Goal: Task Accomplishment & Management: Use online tool/utility

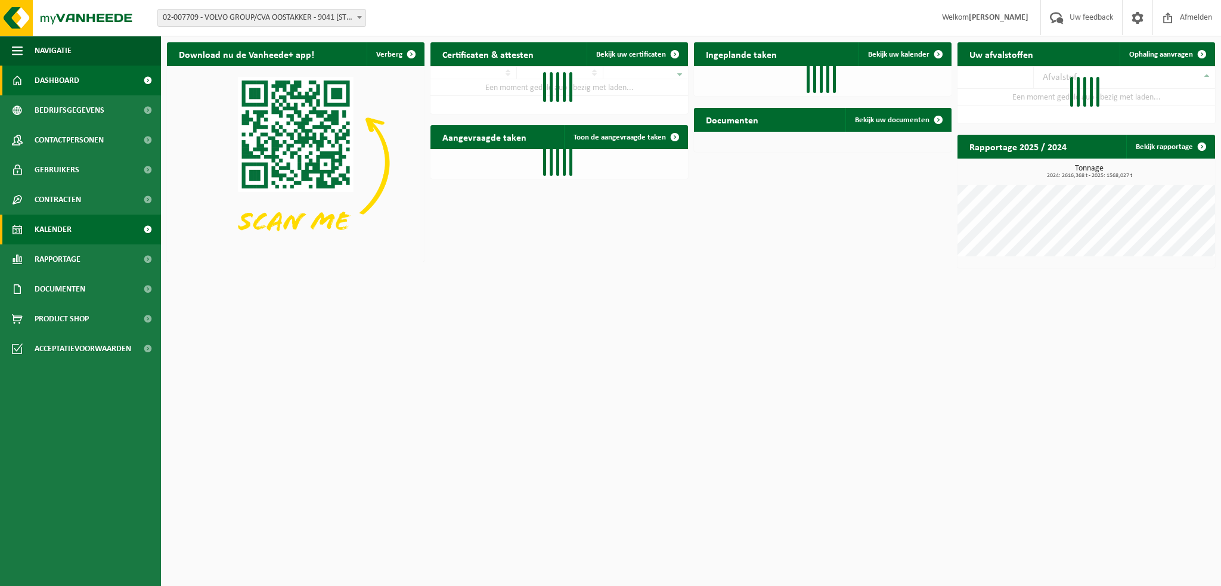
click at [79, 227] on link "Kalender" at bounding box center [80, 230] width 161 height 30
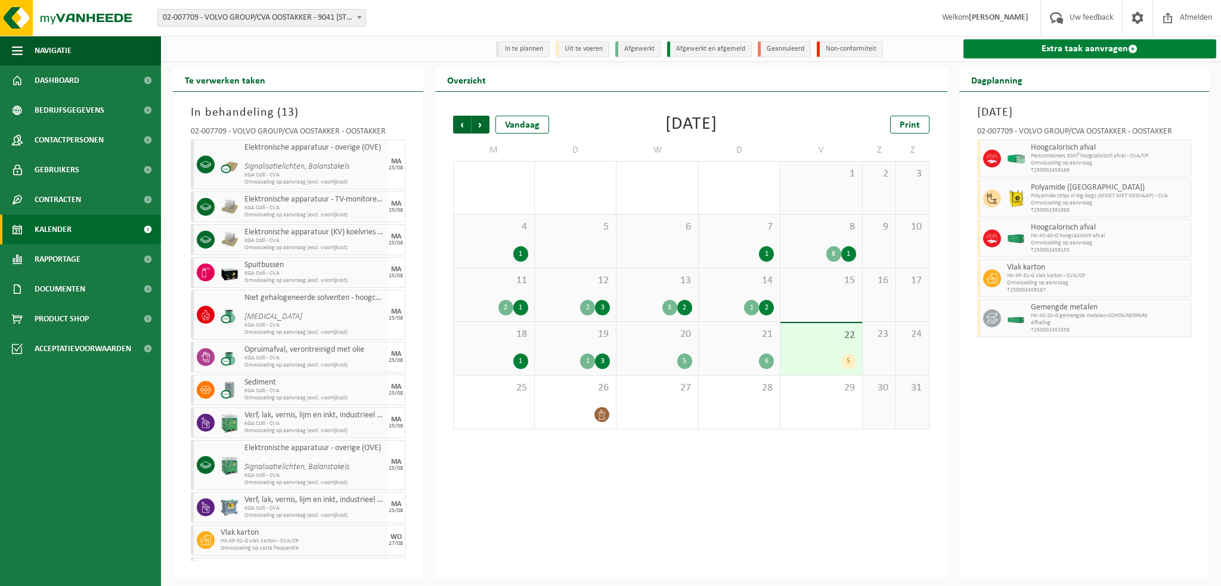
click at [1063, 52] on link "Extra taak aanvragen" at bounding box center [1090, 48] width 253 height 19
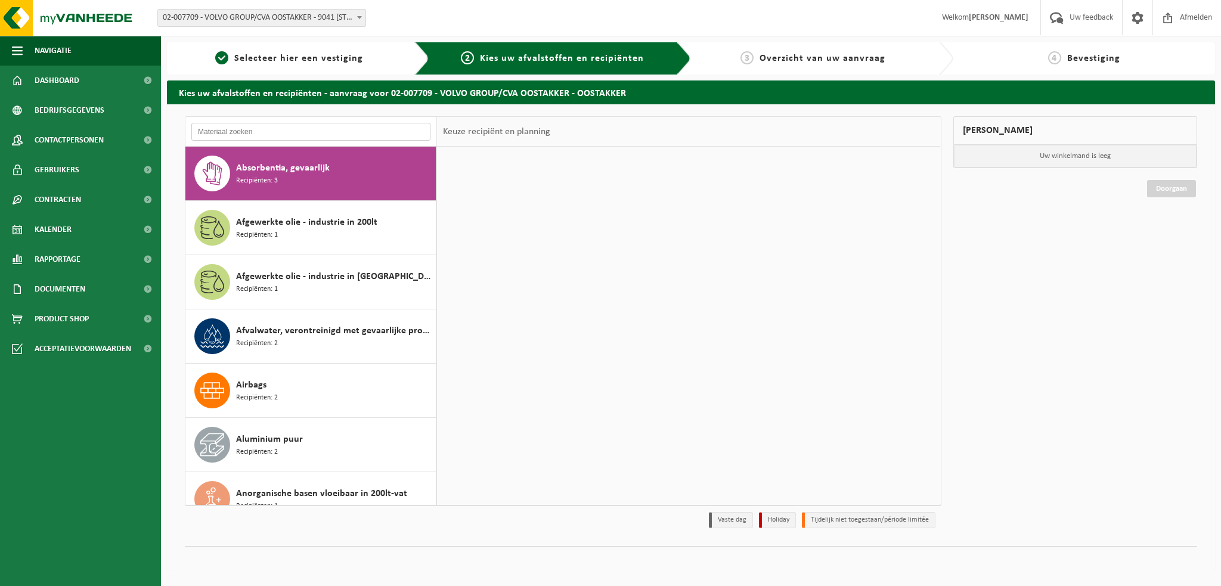
click at [218, 131] on input "text" at bounding box center [310, 132] width 239 height 18
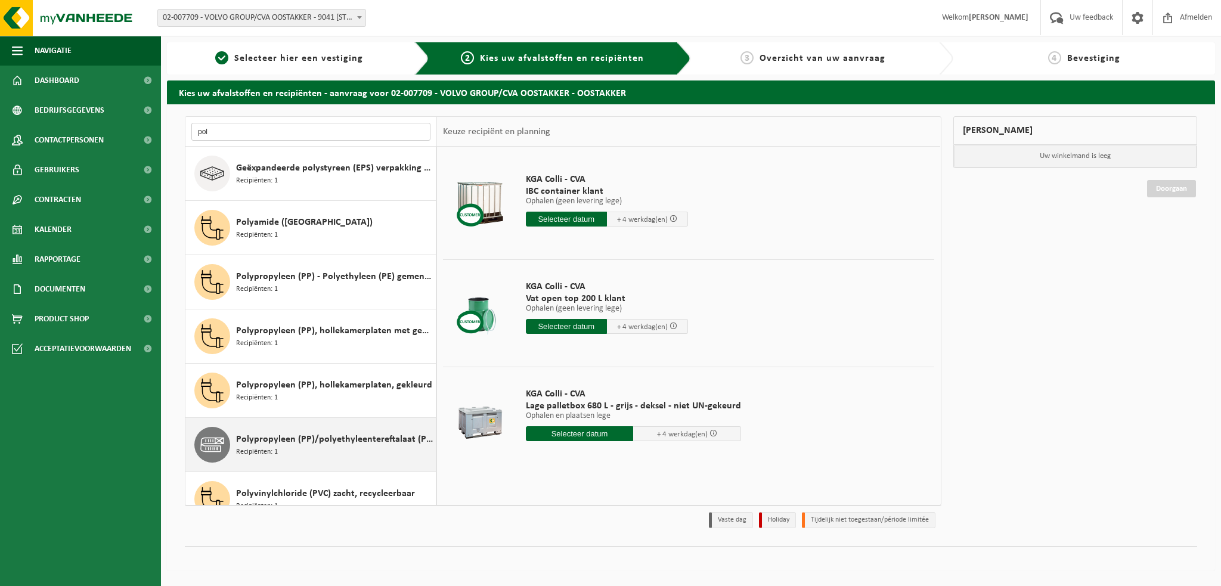
type input "pol"
click at [281, 431] on div "Polypropyleen (PP)/polyethyleentereftalaat (PET) spanbanden Recipiënten: 1" at bounding box center [334, 445] width 197 height 36
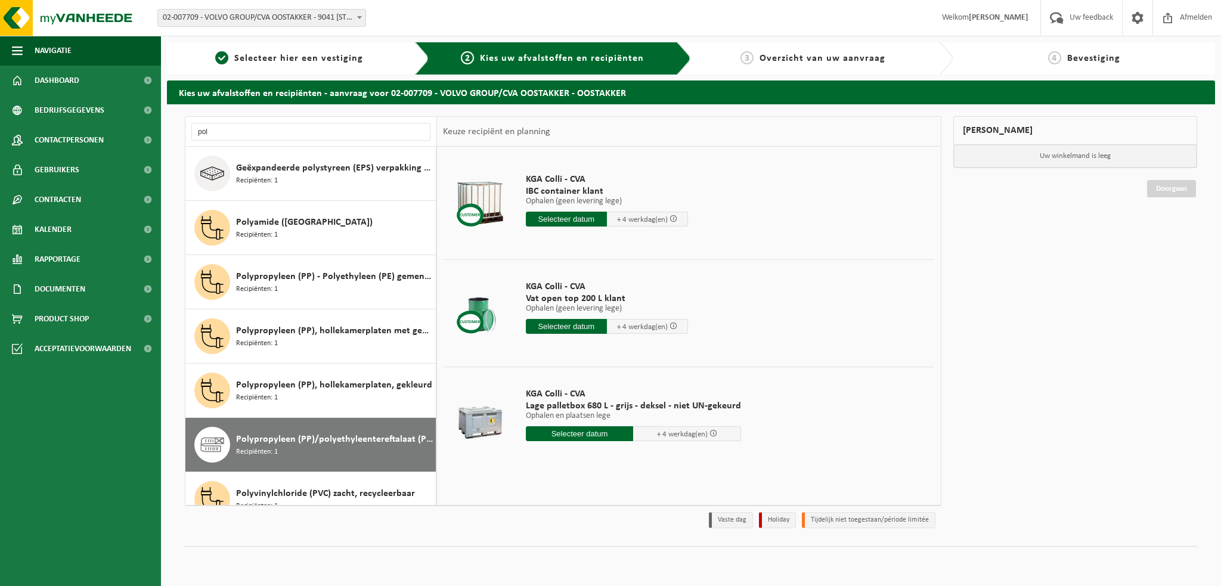
scroll to position [21, 0]
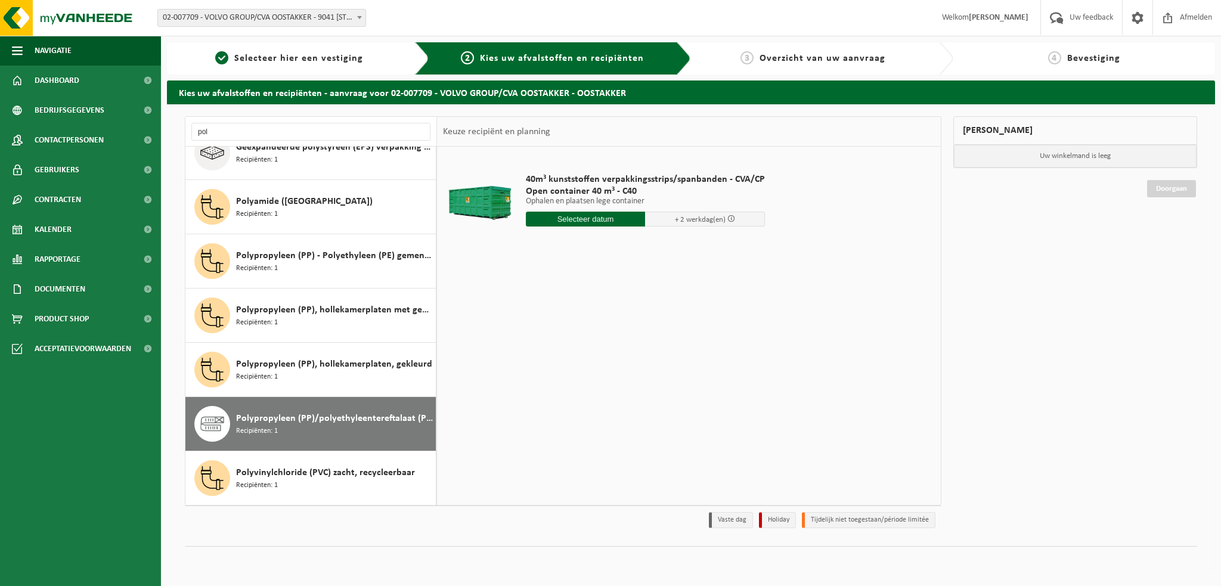
click at [613, 224] on input "text" at bounding box center [586, 219] width 120 height 15
click at [537, 365] on div "25" at bounding box center [537, 363] width 21 height 19
type input "Van 2025-08-25"
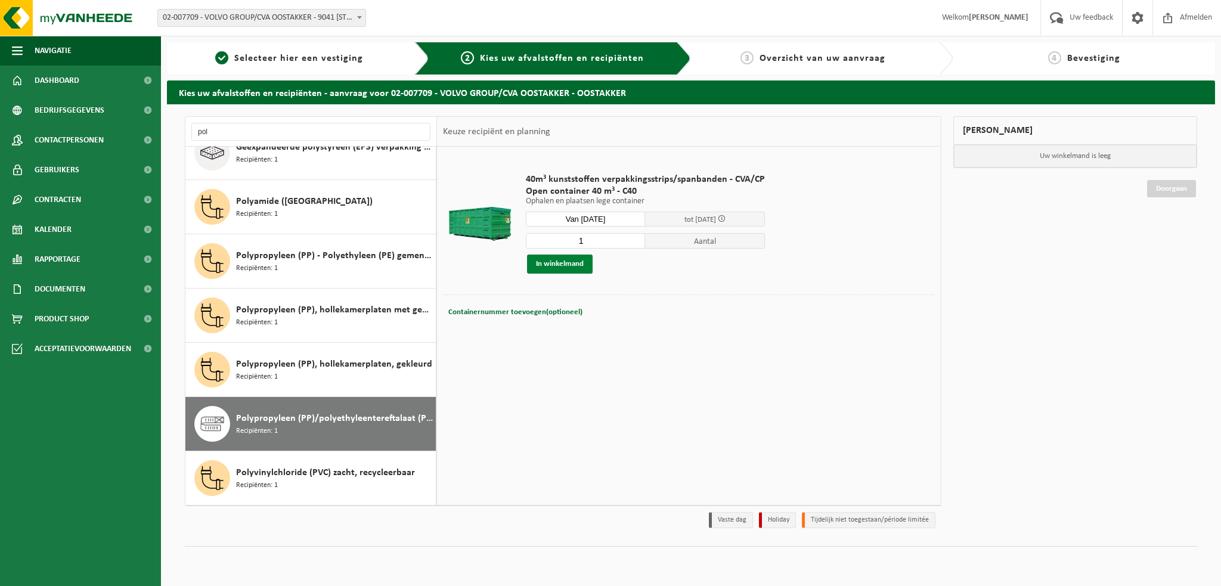
click at [563, 266] on button "In winkelmand" at bounding box center [560, 264] width 66 height 19
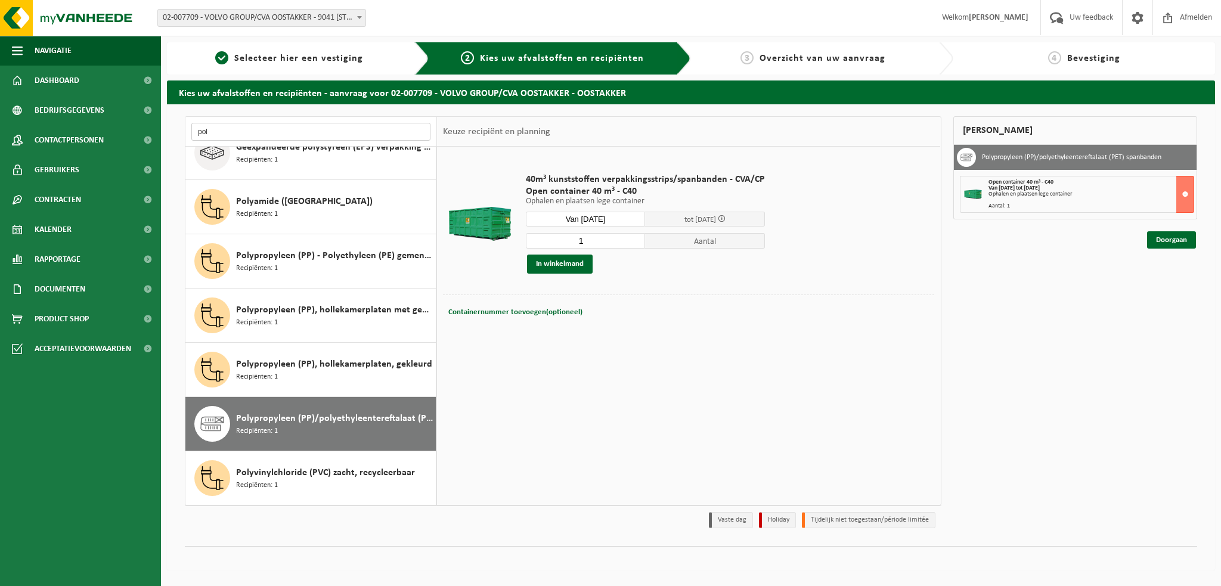
click at [236, 132] on input "pol" at bounding box center [310, 132] width 239 height 18
type input "p"
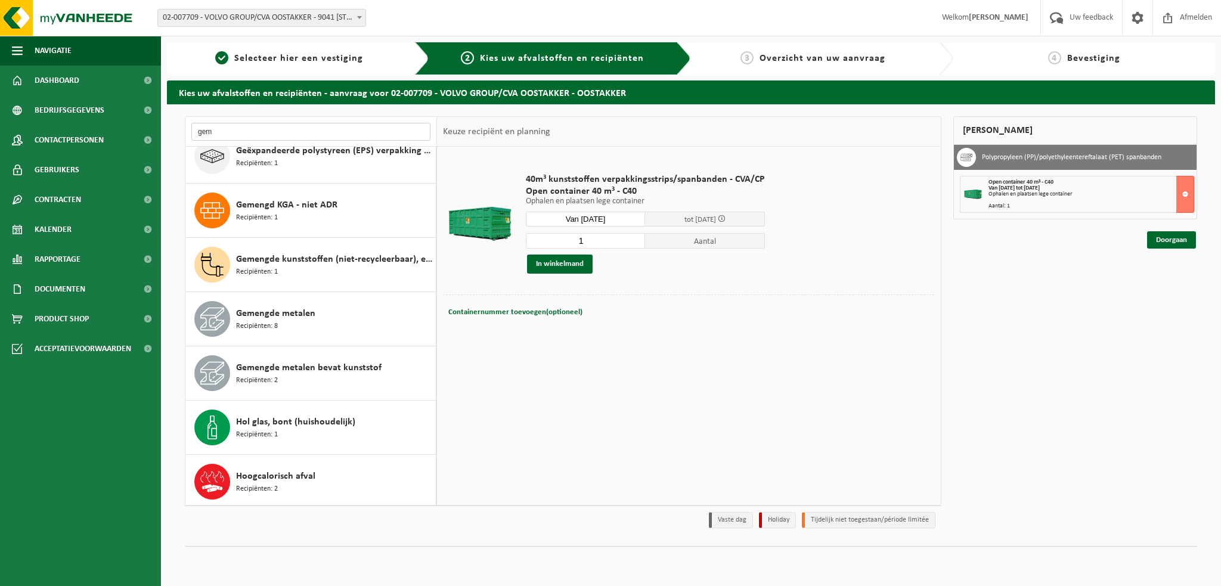
scroll to position [0, 0]
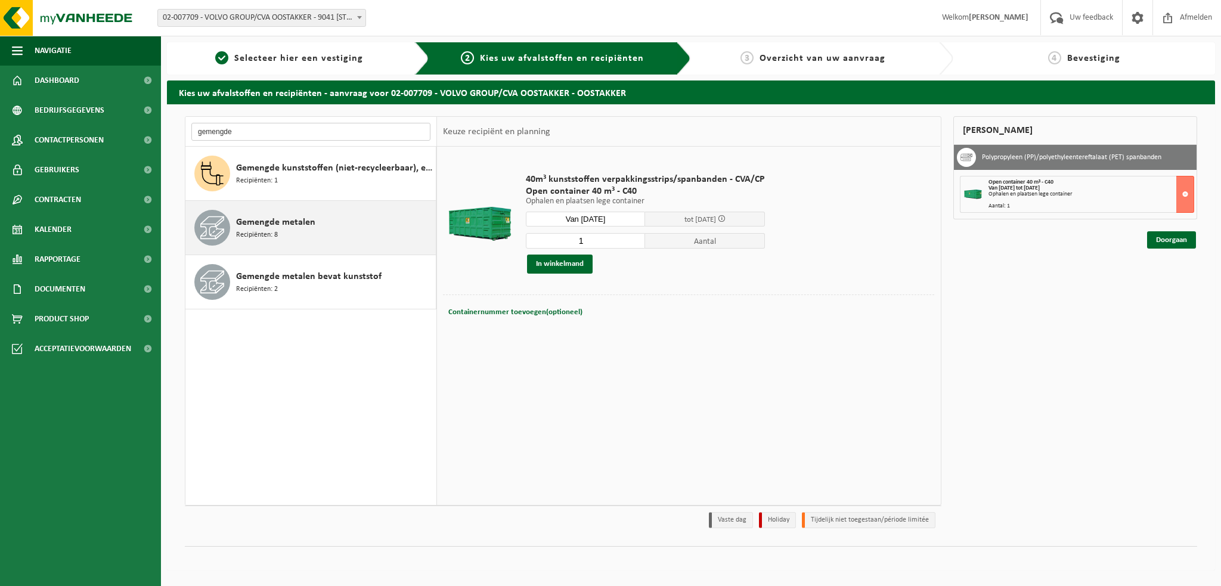
type input "gemengde"
click at [268, 238] on span "Recipiënten: 8" at bounding box center [257, 235] width 42 height 11
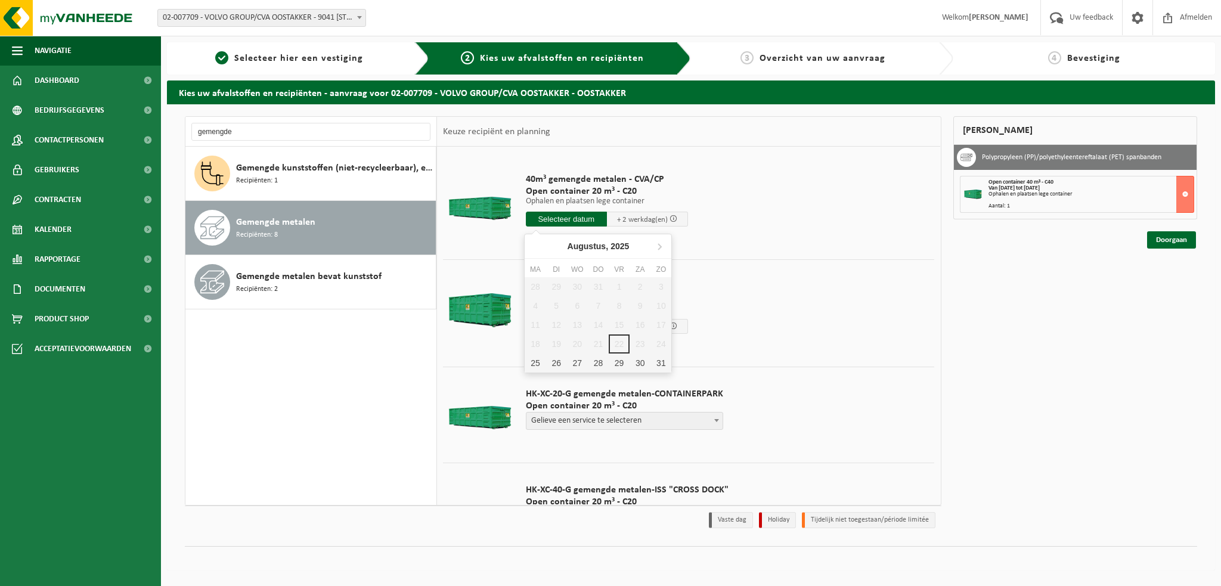
click at [562, 219] on input "text" at bounding box center [566, 219] width 81 height 15
click at [536, 367] on div "25" at bounding box center [535, 363] width 21 height 19
type input "Van 2025-08-25"
type input "2025-08-25"
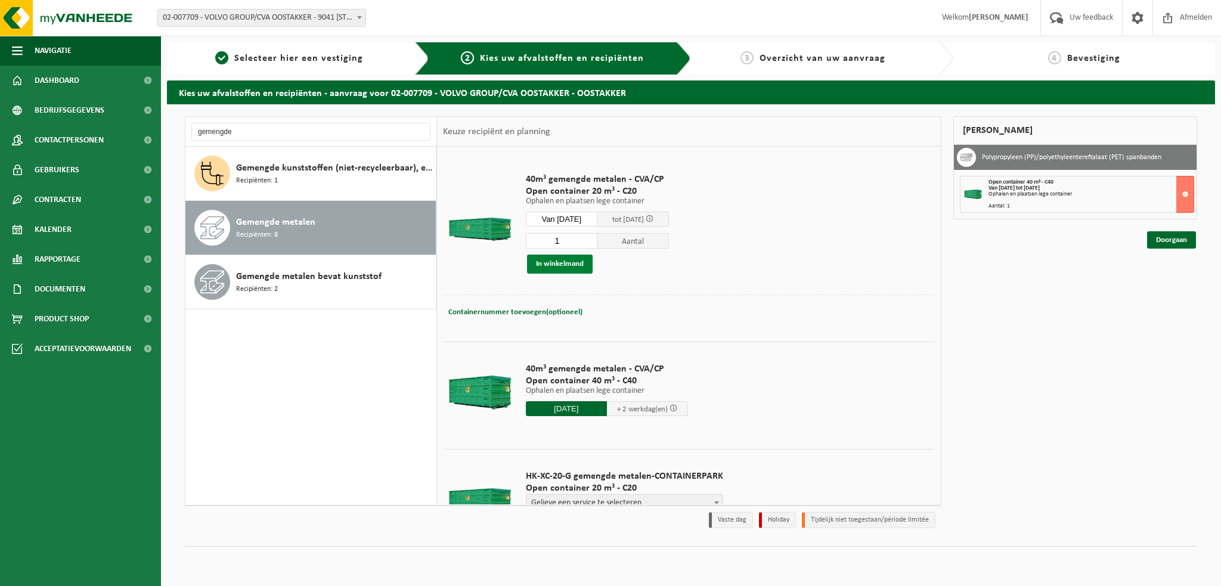
click at [550, 265] on button "In winkelmand" at bounding box center [560, 264] width 66 height 19
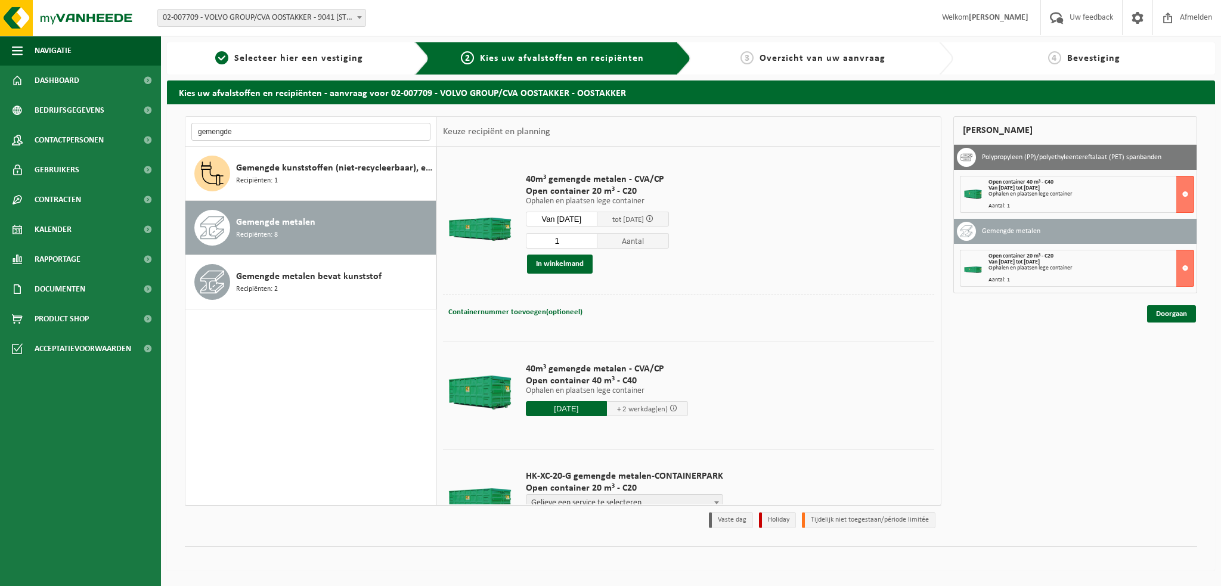
click at [239, 128] on input "gemengde" at bounding box center [310, 132] width 239 height 18
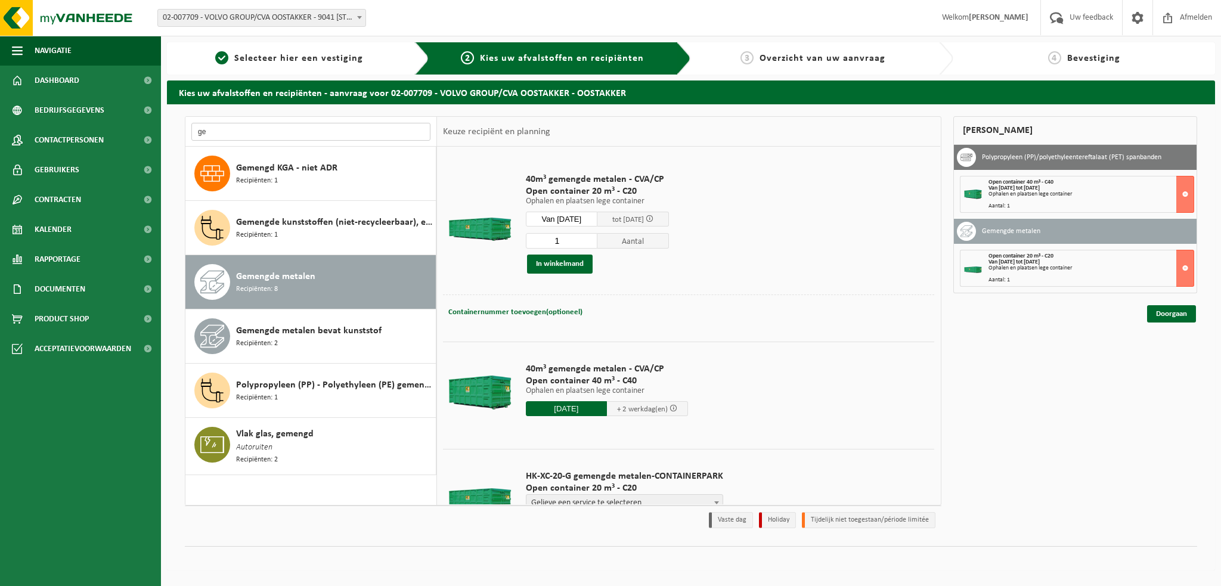
type input "g"
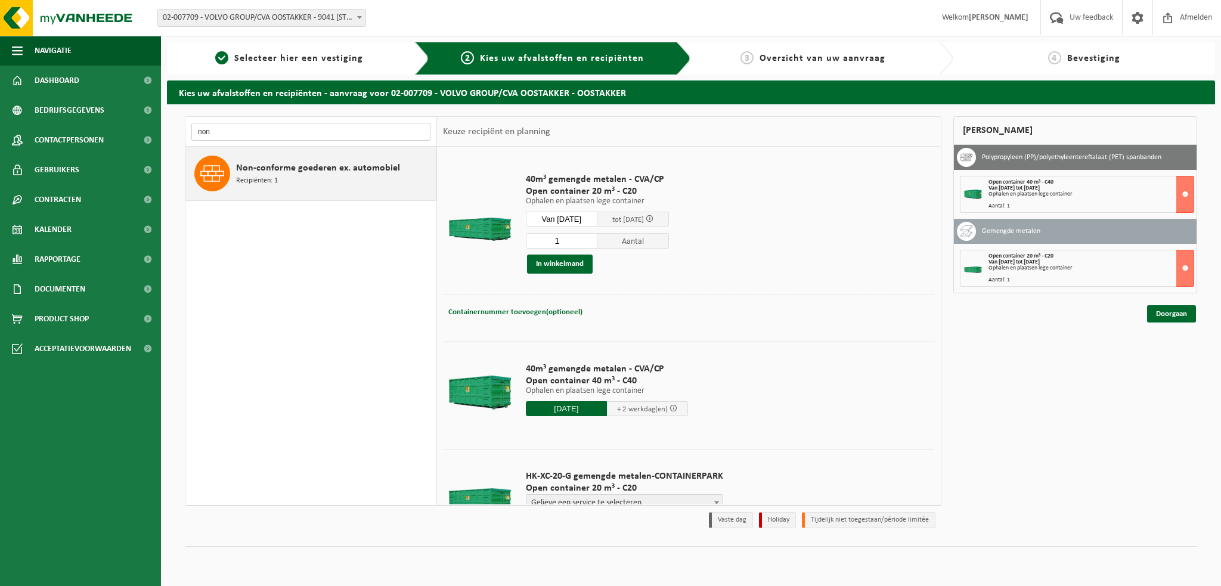
type input "non"
click at [265, 181] on span "Recipiënten: 1" at bounding box center [257, 180] width 42 height 11
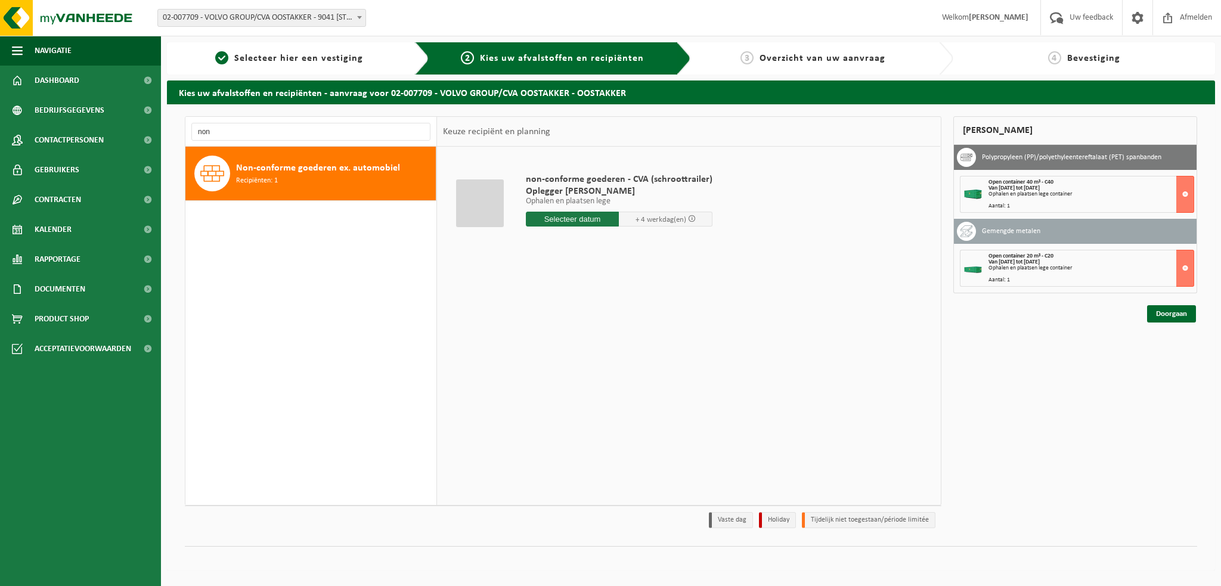
click at [265, 181] on span "Recipiënten: 1" at bounding box center [257, 180] width 42 height 11
click at [574, 219] on input "text" at bounding box center [573, 219] width 94 height 15
click at [534, 362] on div "25" at bounding box center [537, 363] width 21 height 19
type input "Van 2025-08-25"
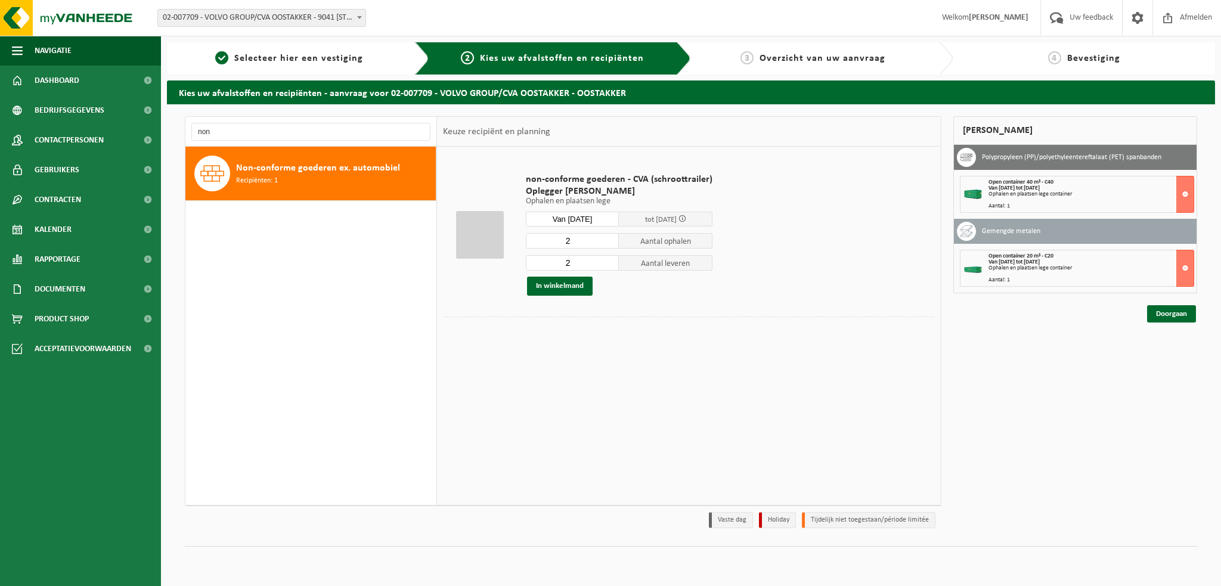
click at [577, 228] on div "non-conforme goederen - CVA (schroottrailer) Oplegger Baché Ophalen en plaatsen…" at bounding box center [619, 235] width 199 height 146
click at [580, 237] on input "2" at bounding box center [573, 241] width 94 height 16
type input "1"
click at [581, 260] on input "2" at bounding box center [573, 263] width 94 height 16
type input "1"
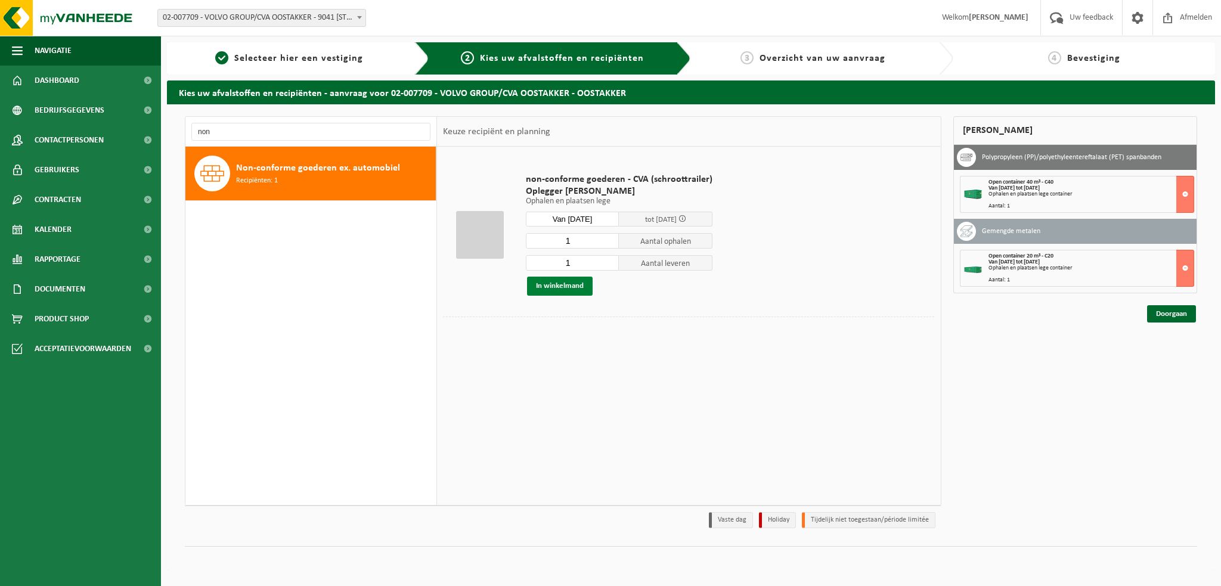
click at [567, 287] on button "In winkelmand" at bounding box center [560, 286] width 66 height 19
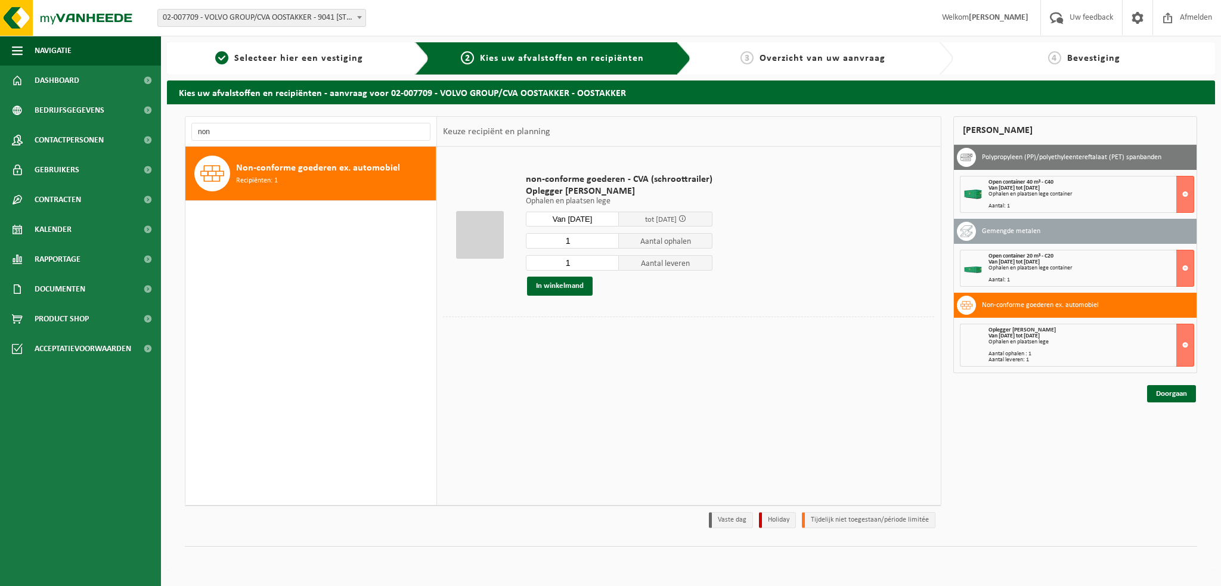
click at [1071, 343] on div "Ophalen en plaatsen lege" at bounding box center [1092, 342] width 206 height 6
click at [1175, 395] on link "Doorgaan" at bounding box center [1171, 393] width 49 height 17
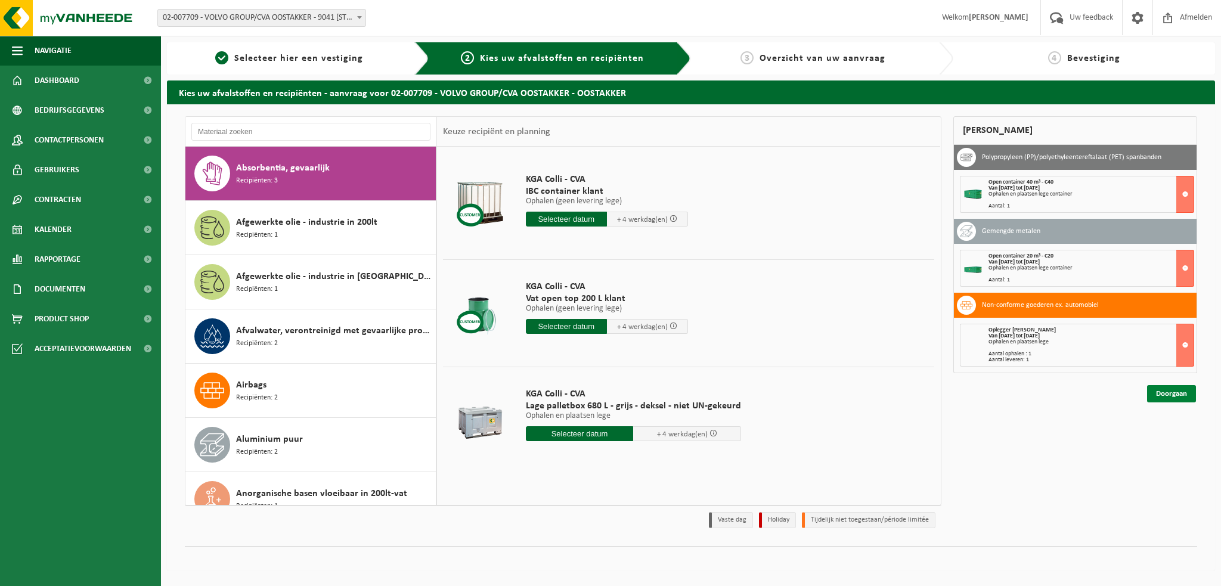
click at [1175, 394] on link "Doorgaan" at bounding box center [1171, 393] width 49 height 17
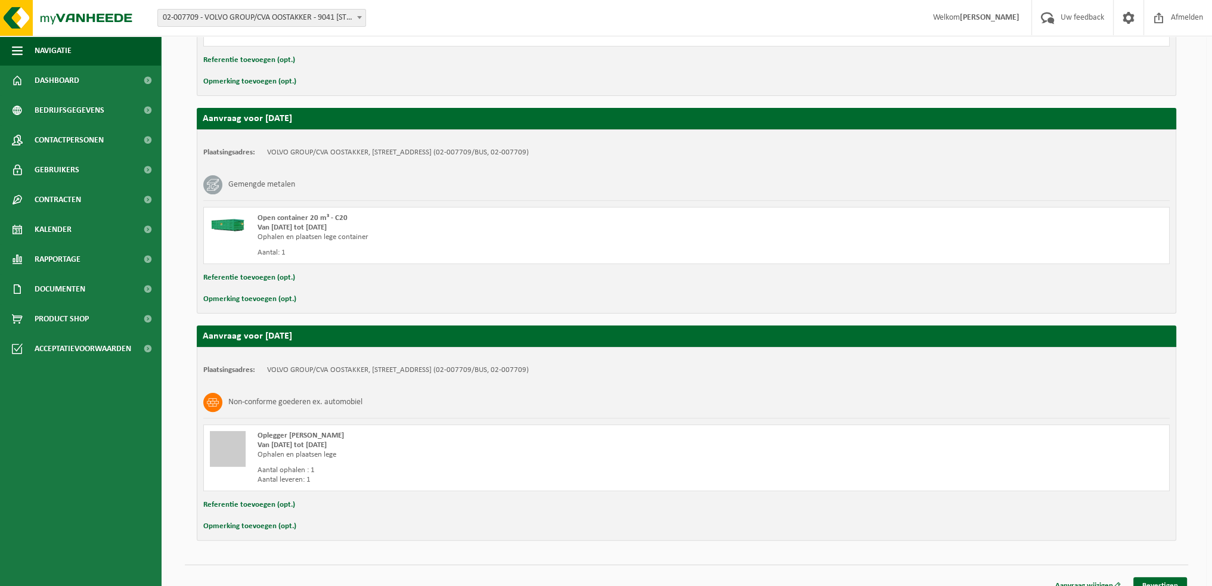
scroll to position [368, 0]
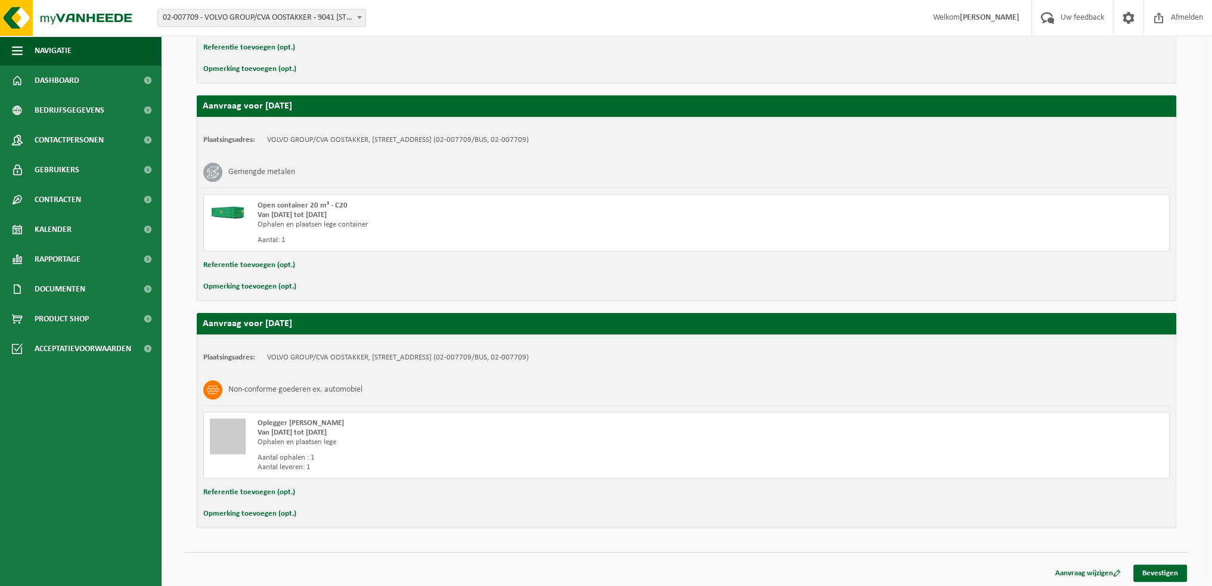
click at [242, 491] on button "Referentie toevoegen (opt.)" at bounding box center [249, 493] width 92 height 16
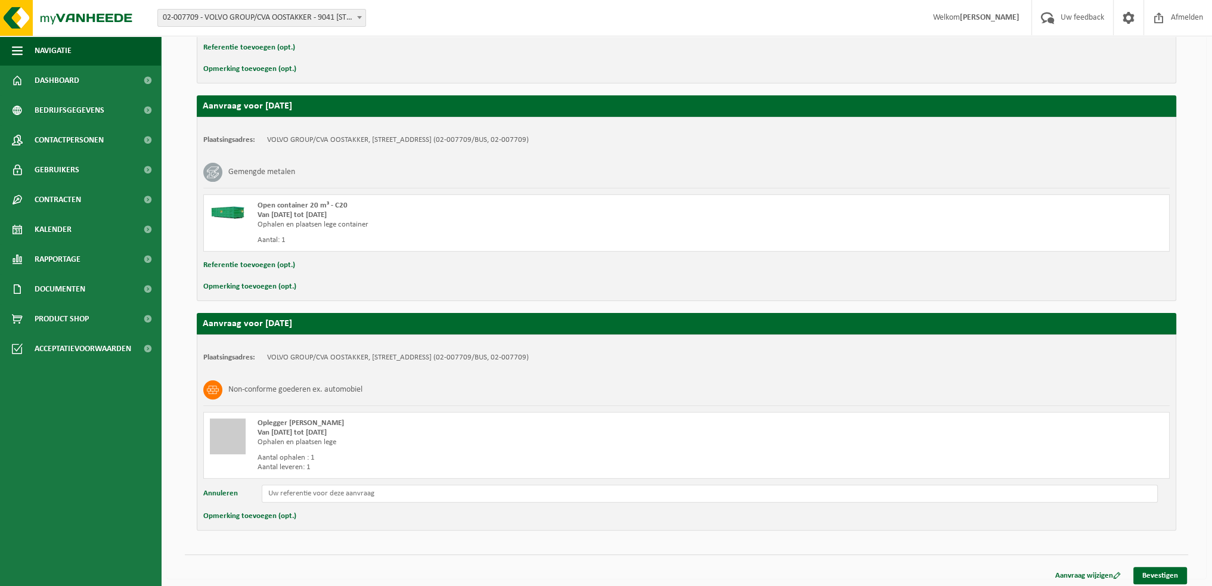
click at [259, 515] on button "Opmerking toevoegen (opt.)" at bounding box center [249, 517] width 93 height 16
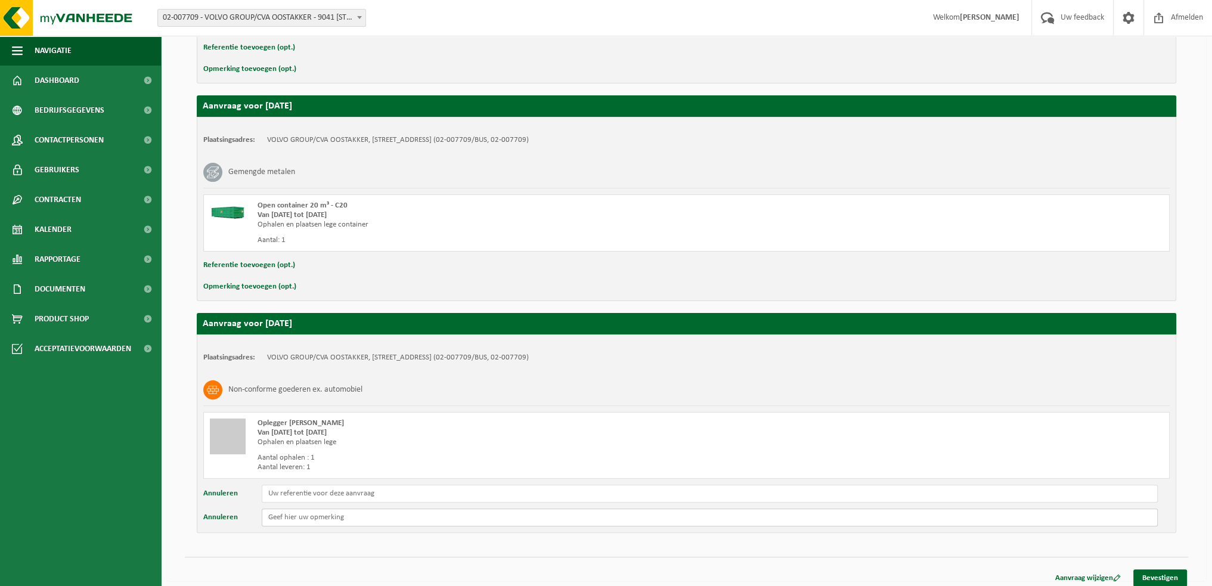
click at [293, 516] on input "text" at bounding box center [710, 518] width 896 height 18
type input "Q_AED__622 > Parking H20"
click at [1147, 574] on link "Bevestigen" at bounding box center [1161, 577] width 54 height 17
